Goal: Check status: Check status

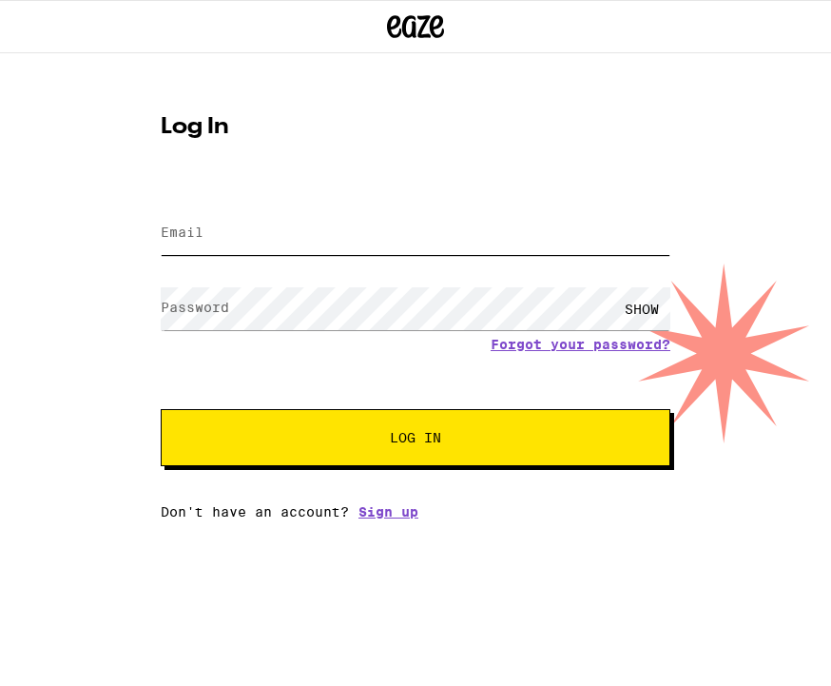
type input "Dyahn@me.com"
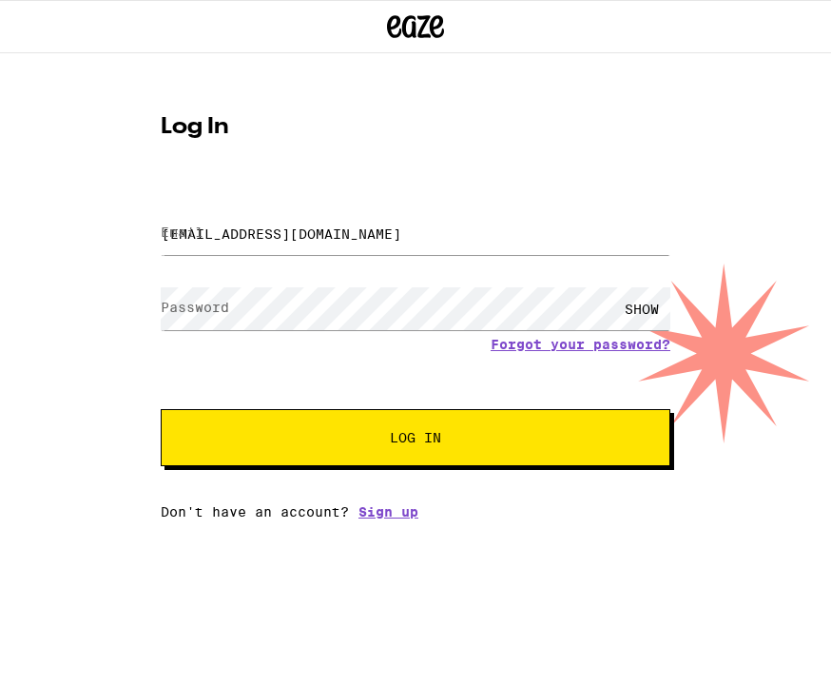
click at [415, 440] on button "Log In" at bounding box center [416, 437] width 510 height 57
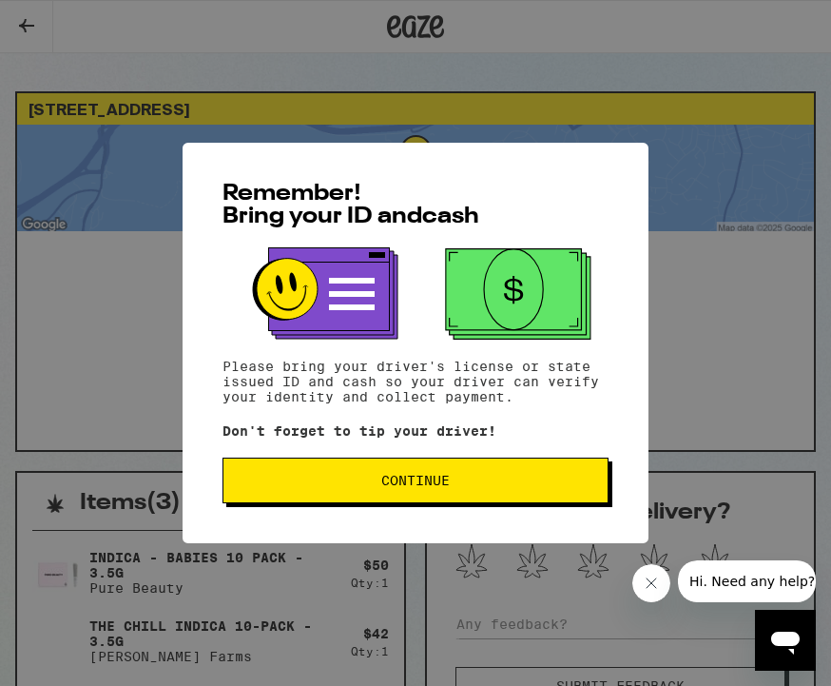
click at [472, 484] on span "Continue" at bounding box center [416, 479] width 354 height 13
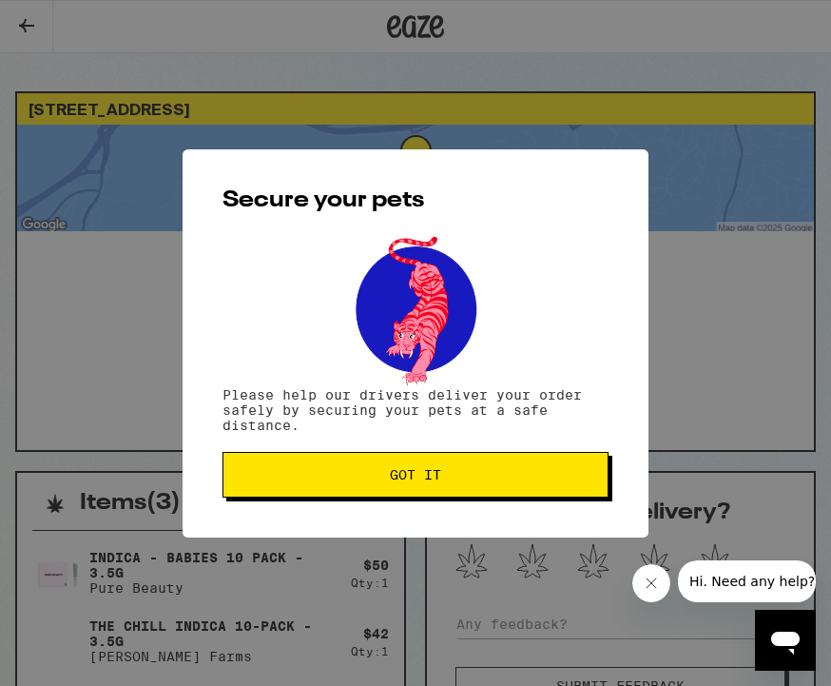
click at [499, 479] on span "Got it" at bounding box center [416, 474] width 354 height 13
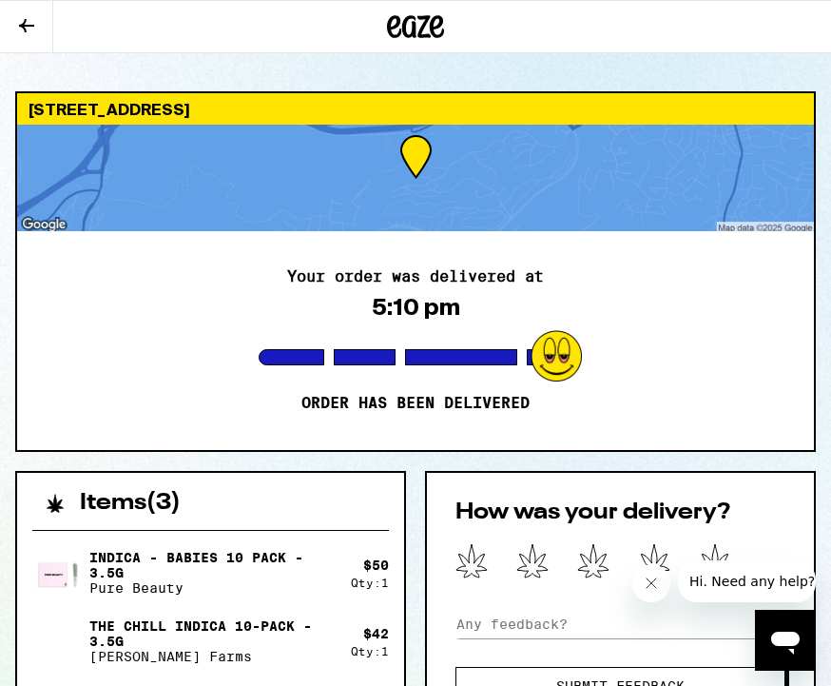
click at [718, 562] on button "Hi. Need any help?" at bounding box center [752, 581] width 148 height 42
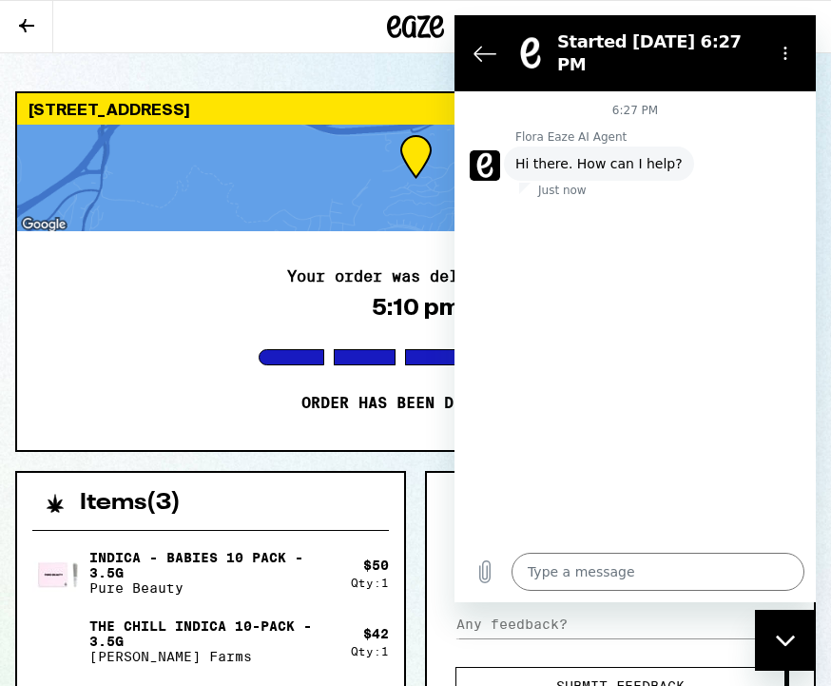
type textarea "x"
click at [693, 342] on div "6:27 PM Flora Eaze AI Agent Flora Eaze AI Agent says: Hi there. How can I help?…" at bounding box center [634, 316] width 361 height 450
click at [646, 129] on p "Flora Eaze AI Agent" at bounding box center [665, 136] width 300 height 15
click at [372, 170] on div at bounding box center [415, 178] width 797 height 106
click at [351, 353] on div at bounding box center [365, 357] width 62 height 16
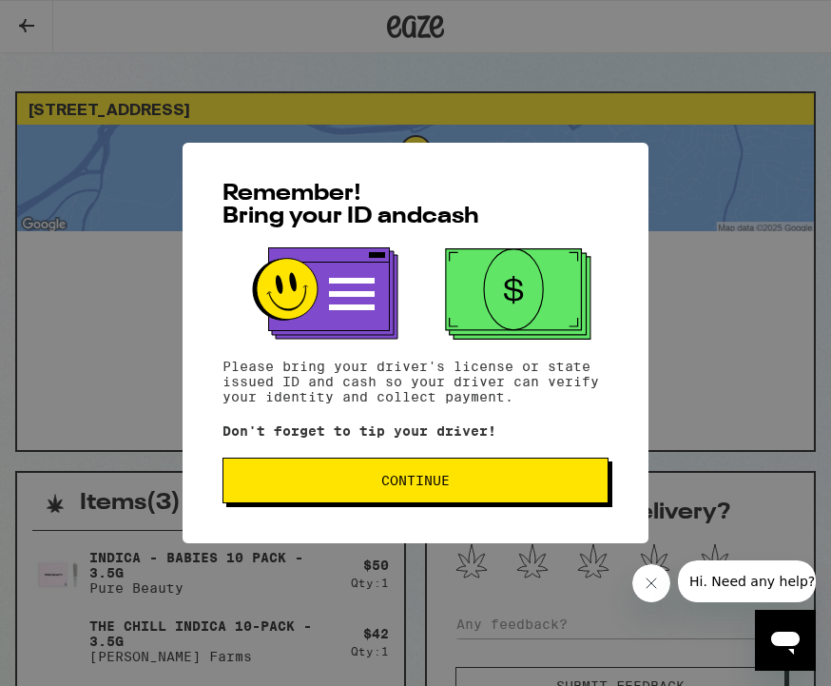
click at [498, 487] on span "Continue" at bounding box center [416, 479] width 354 height 13
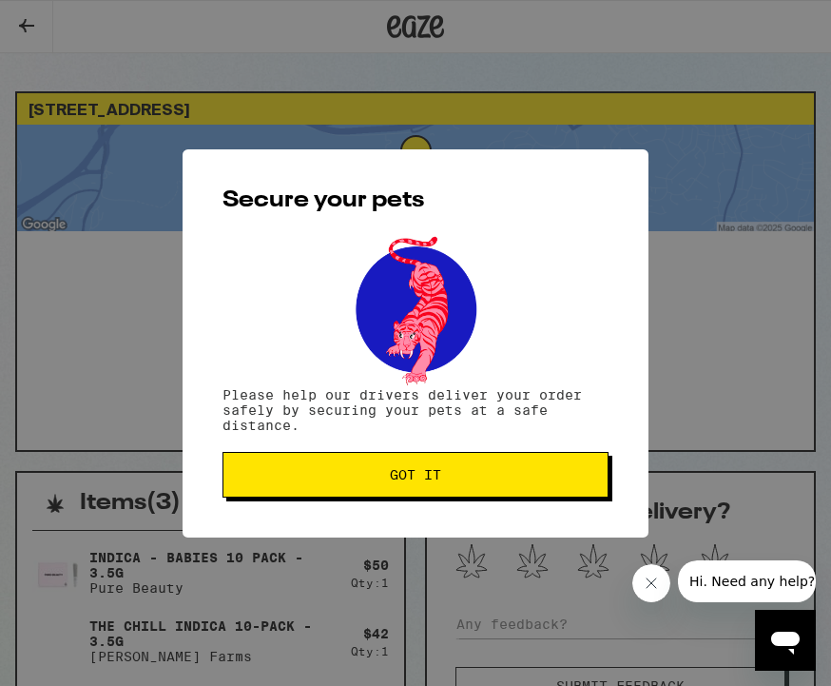
click at [488, 491] on button "Got it" at bounding box center [415, 475] width 386 height 46
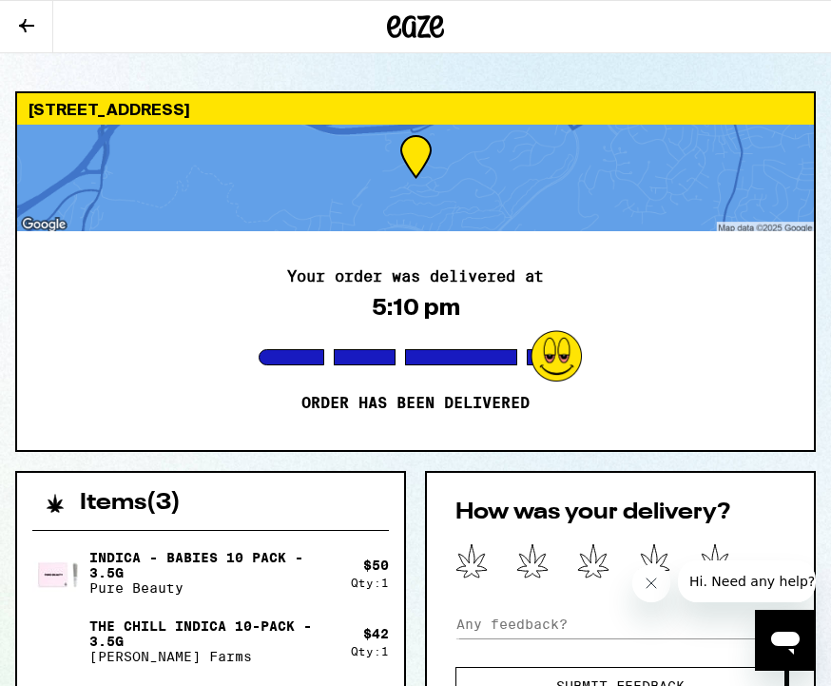
click at [739, 542] on div "How was your delivery? Submit Feedback" at bounding box center [620, 603] width 391 height 264
click at [723, 544] on icon at bounding box center [715, 560] width 32 height 35
click at [739, 224] on div at bounding box center [415, 178] width 797 height 106
